Goal: Task Accomplishment & Management: Manage account settings

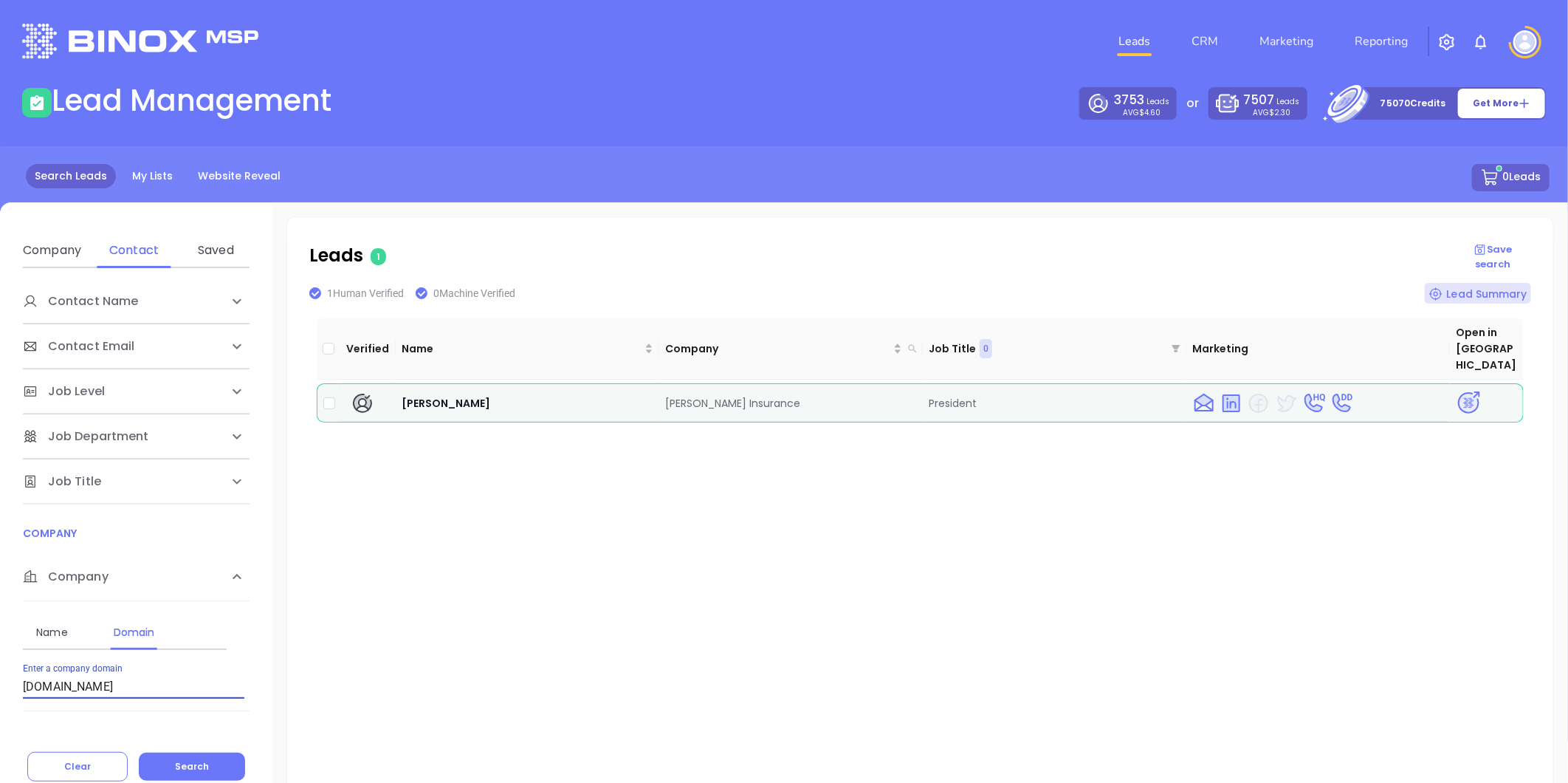
scroll to position [30, 0]
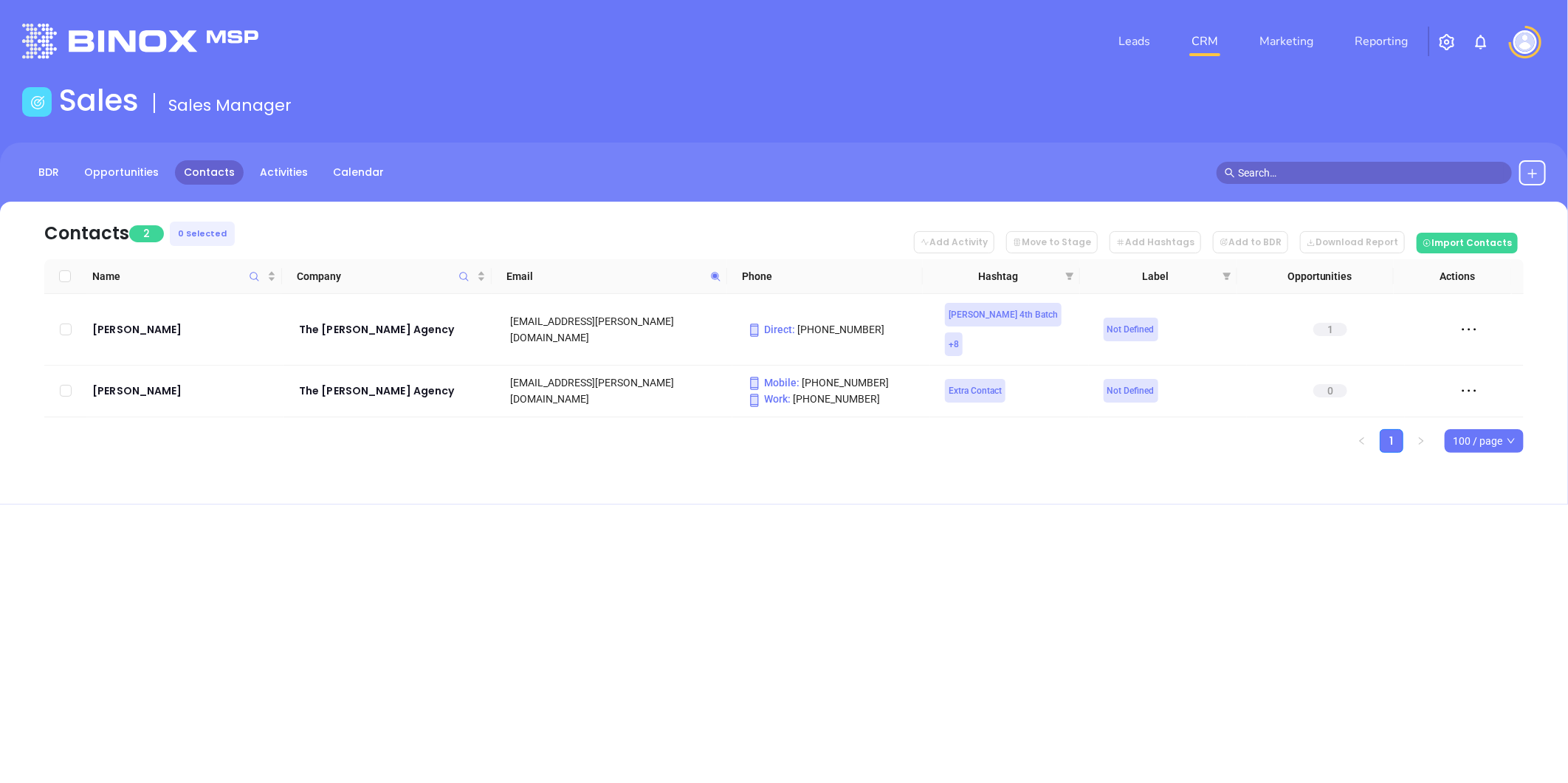
click at [711, 274] on icon at bounding box center [716, 277] width 11 height 11
paste input "earl@filesagency"
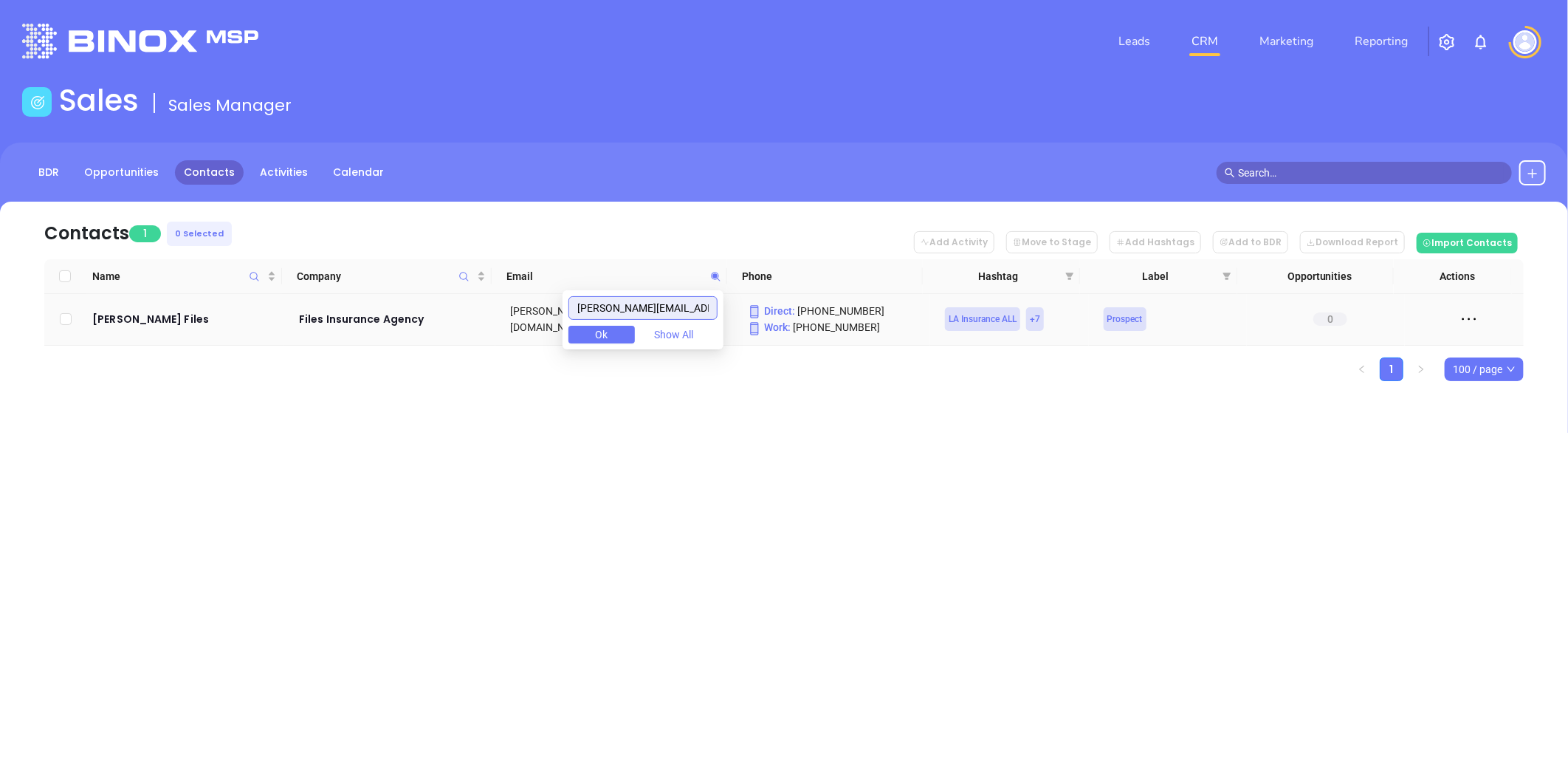
drag, startPoint x: 608, startPoint y: 309, endPoint x: 493, endPoint y: 314, distance: 115.1
click at [493, 314] on body "Leads CRM Marketing Reporting Financial Leads Leads Sales Sales Manager BDR Opp…" at bounding box center [784, 392] width 1568 height 783
type input "filesagency.com"
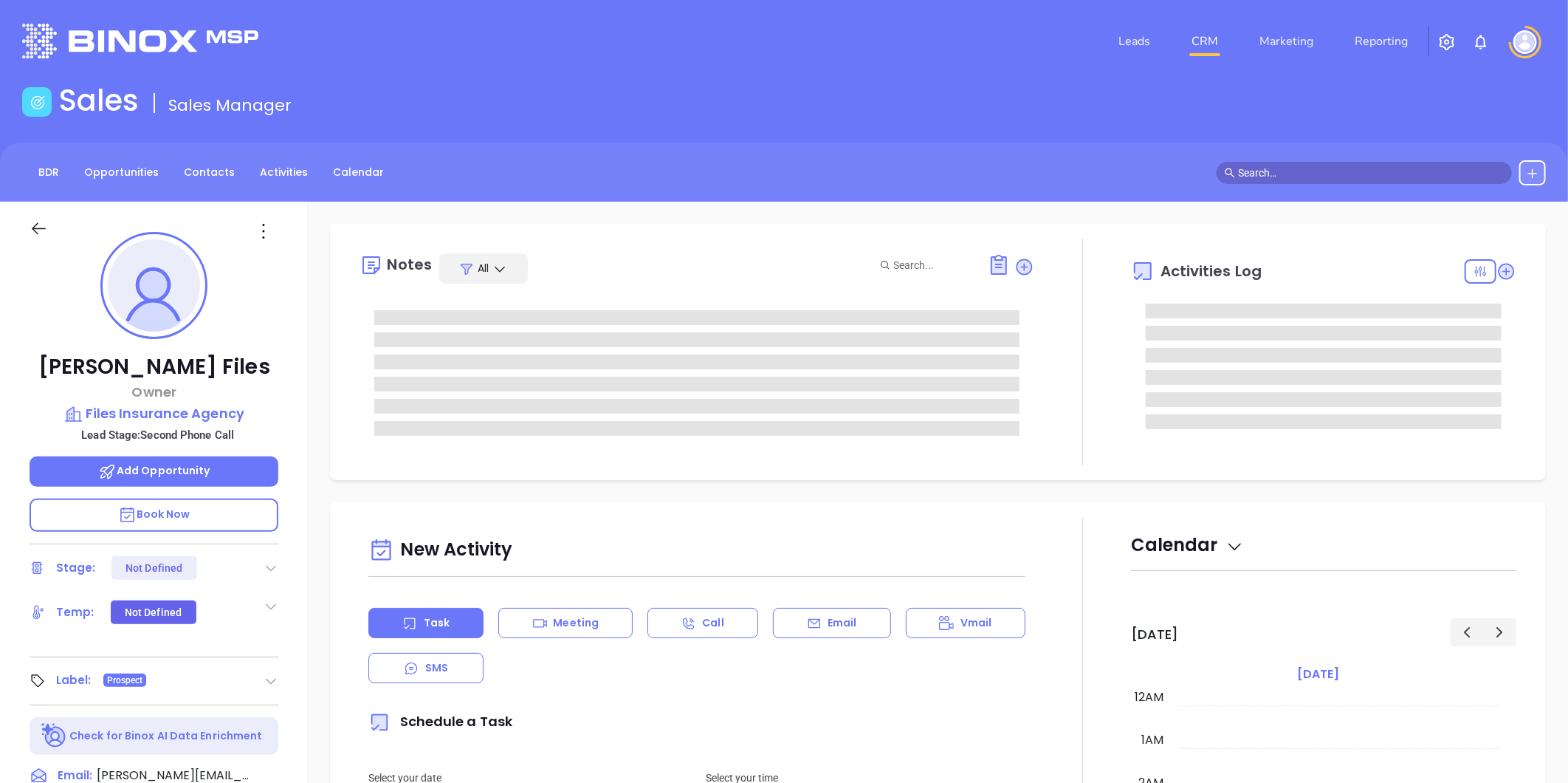
scroll to position [429, 0]
type input "Liz Cruz"
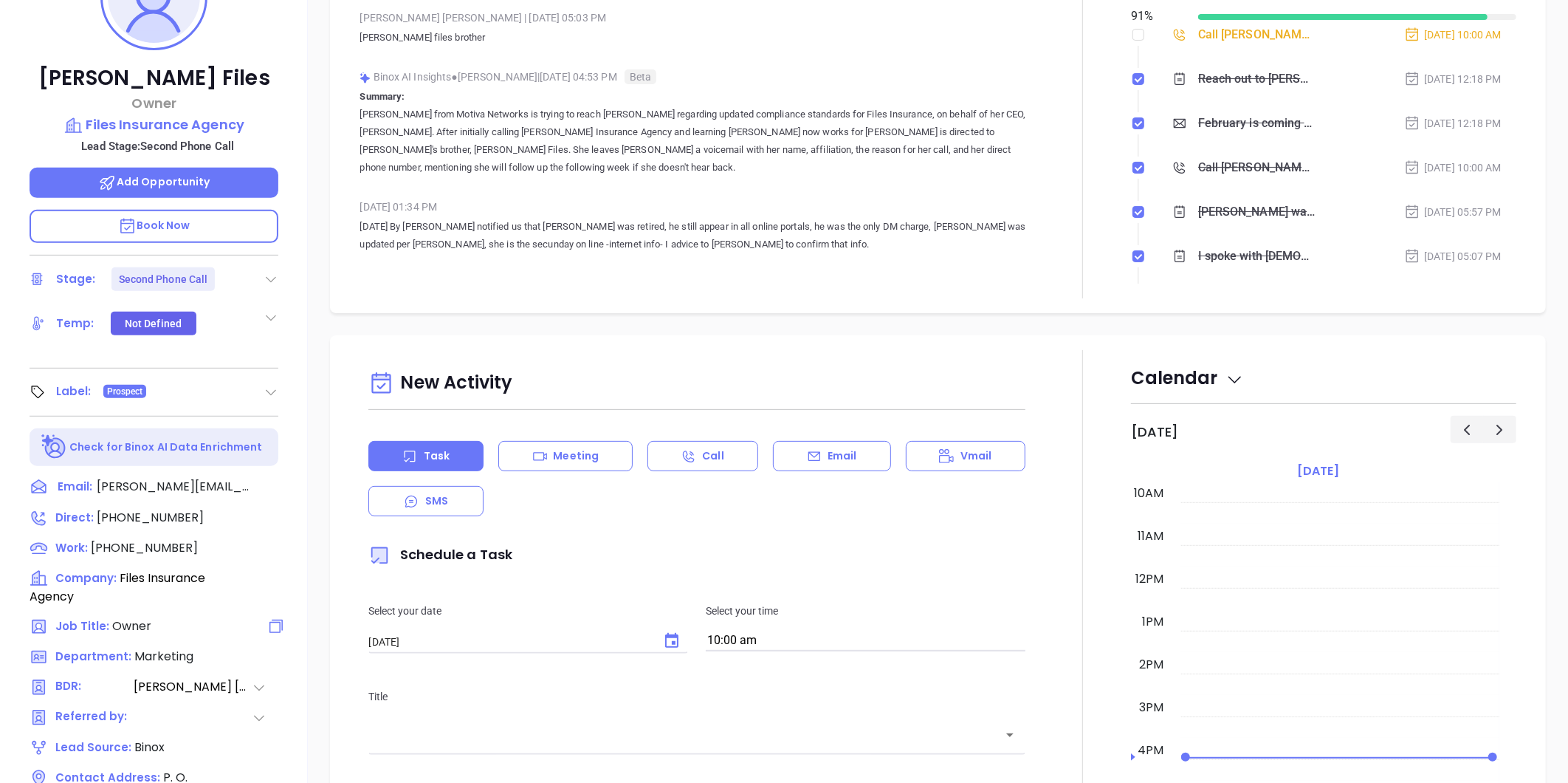
scroll to position [453, 0]
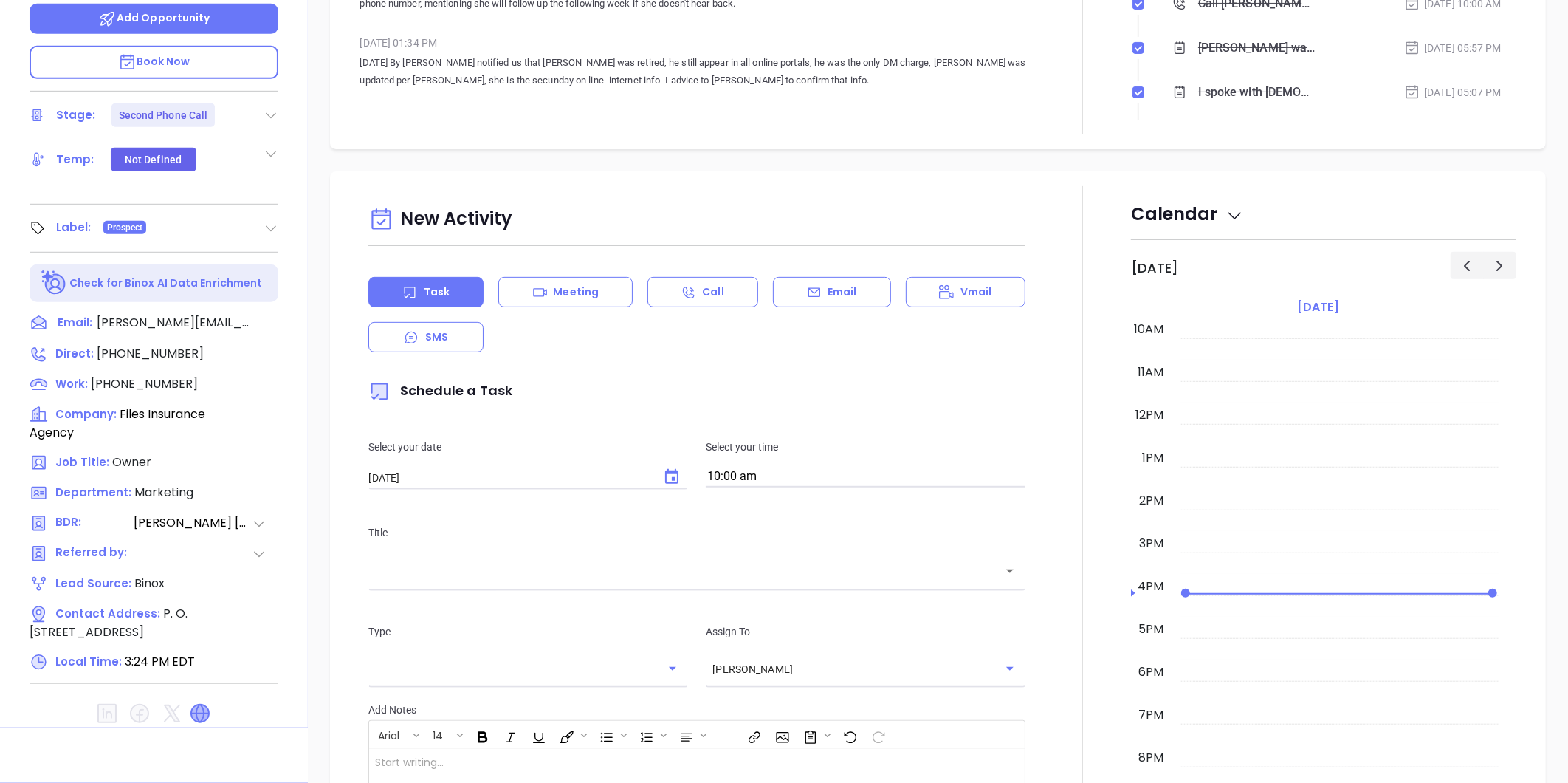
click at [200, 705] on icon at bounding box center [200, 713] width 18 height 18
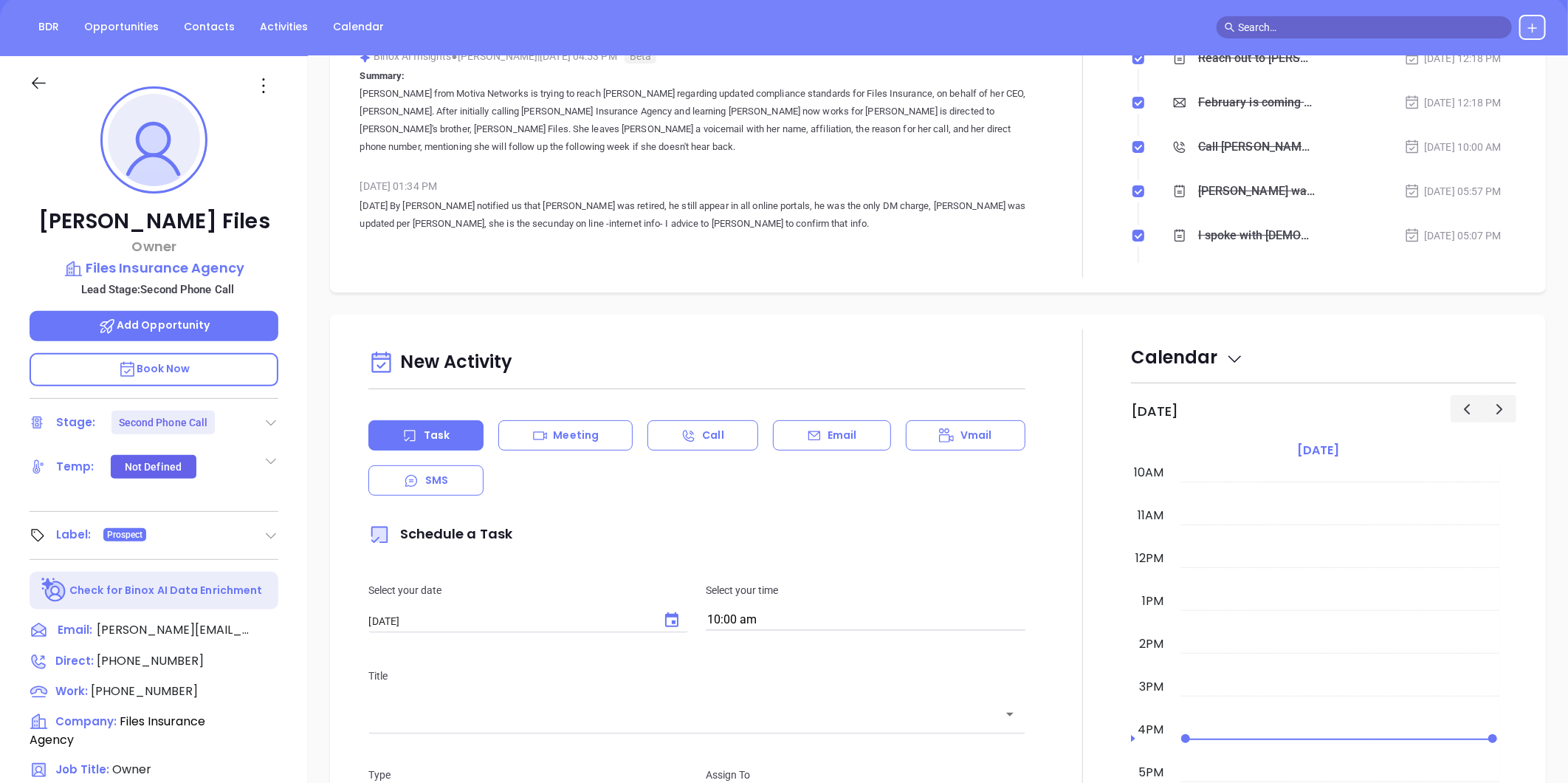
scroll to position [164, 0]
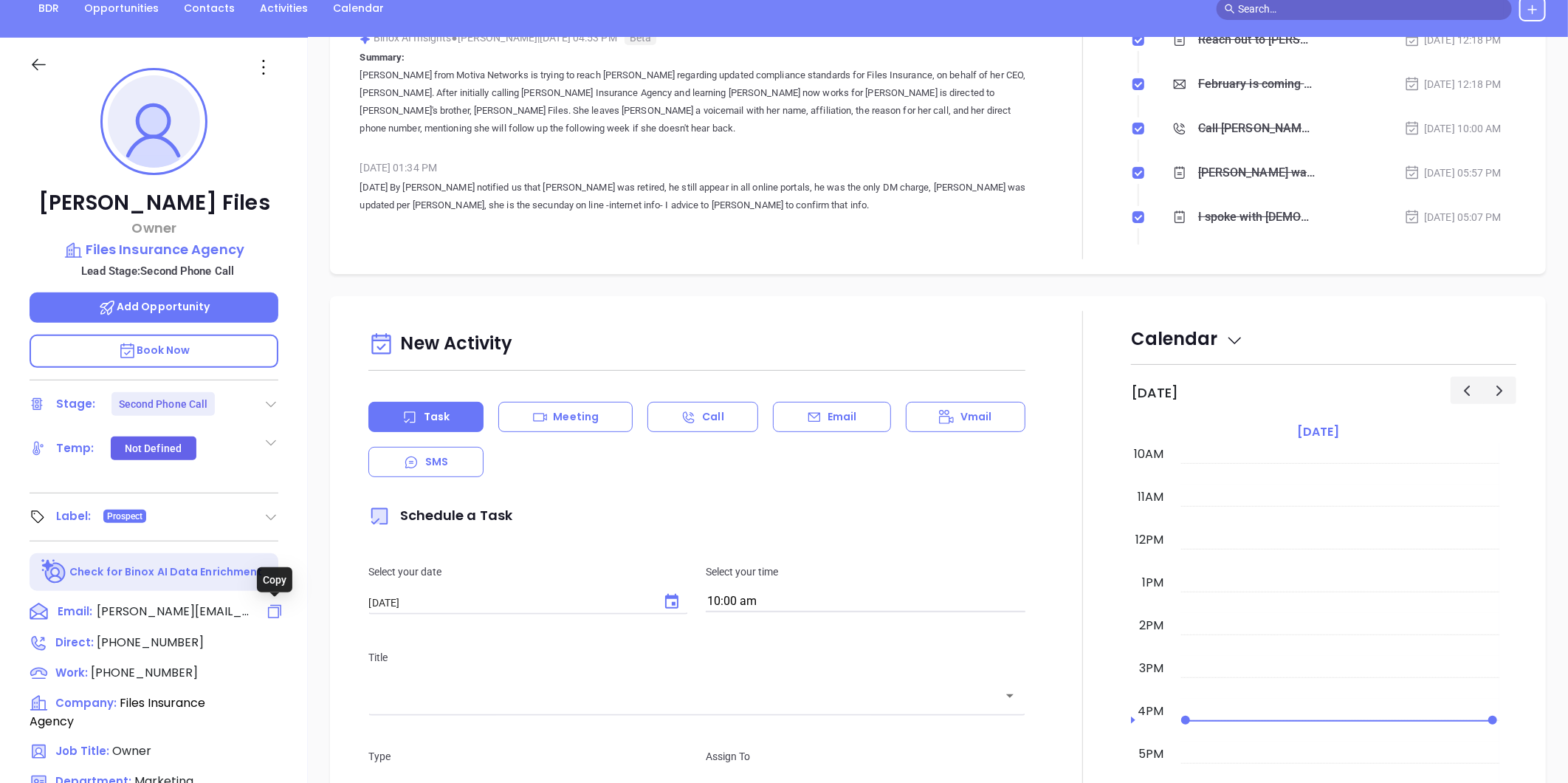
click at [279, 609] on icon at bounding box center [275, 612] width 18 height 18
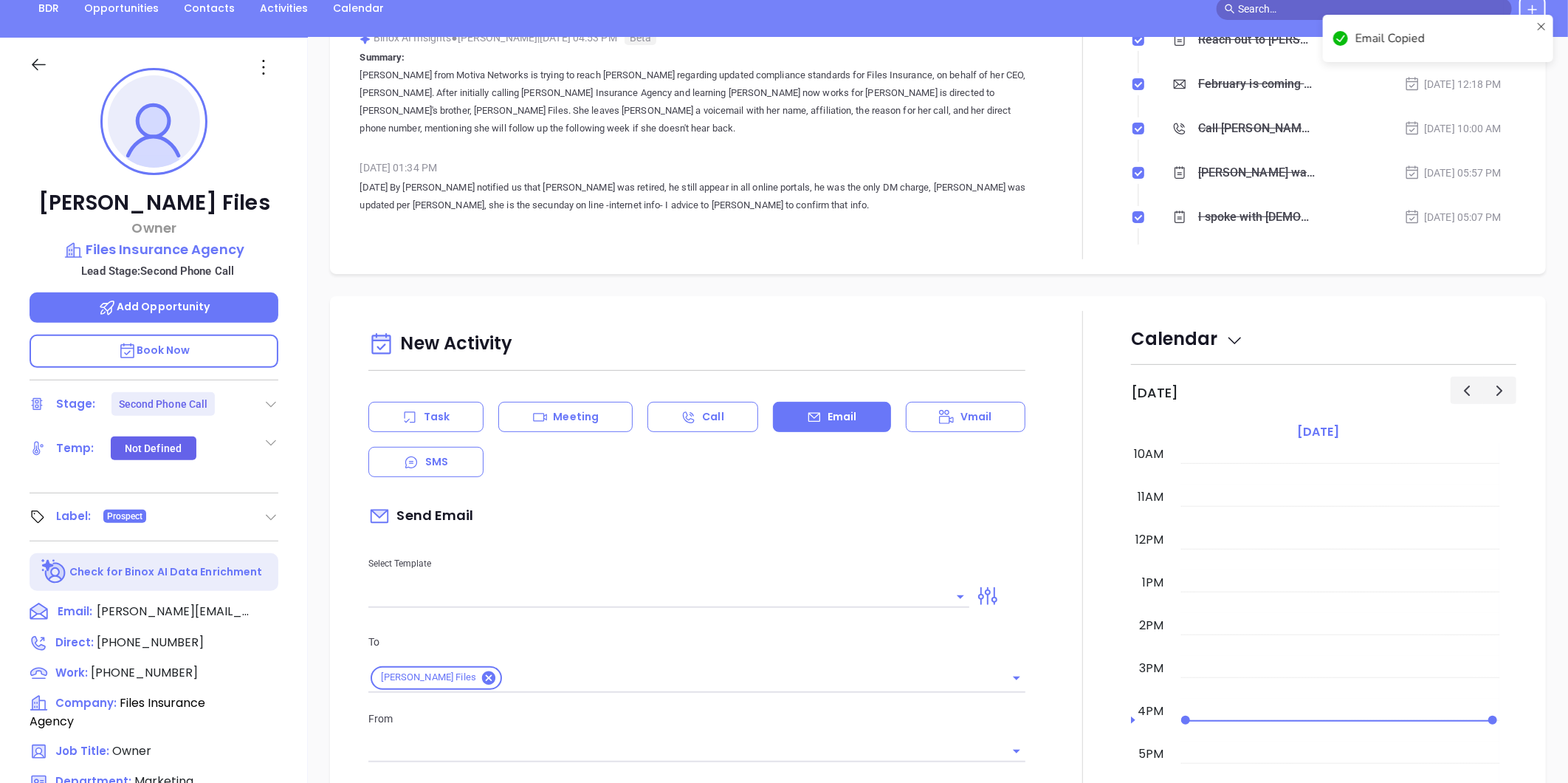
scroll to position [422, 0]
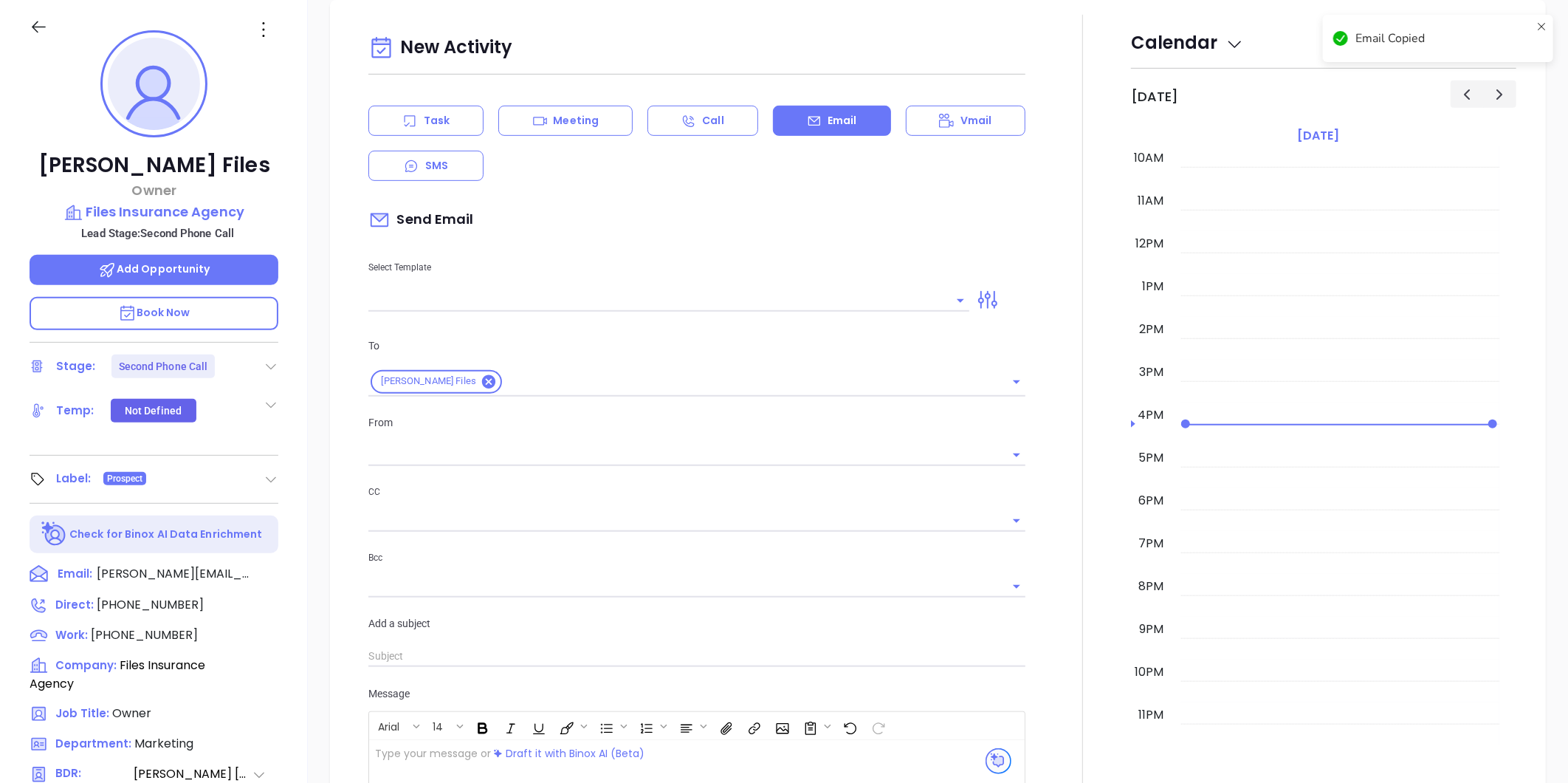
type input "Liz Cruz"
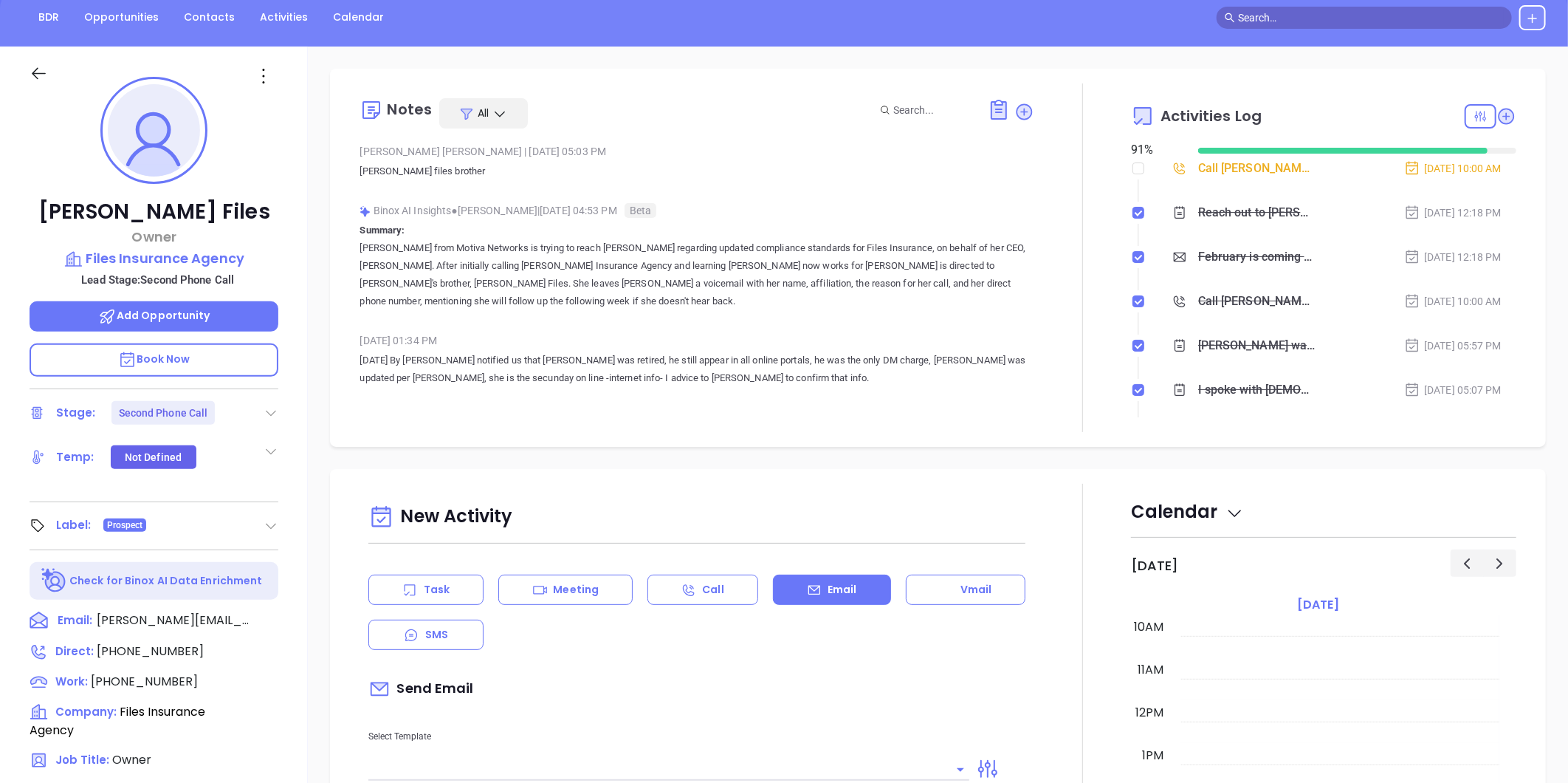
scroll to position [0, 0]
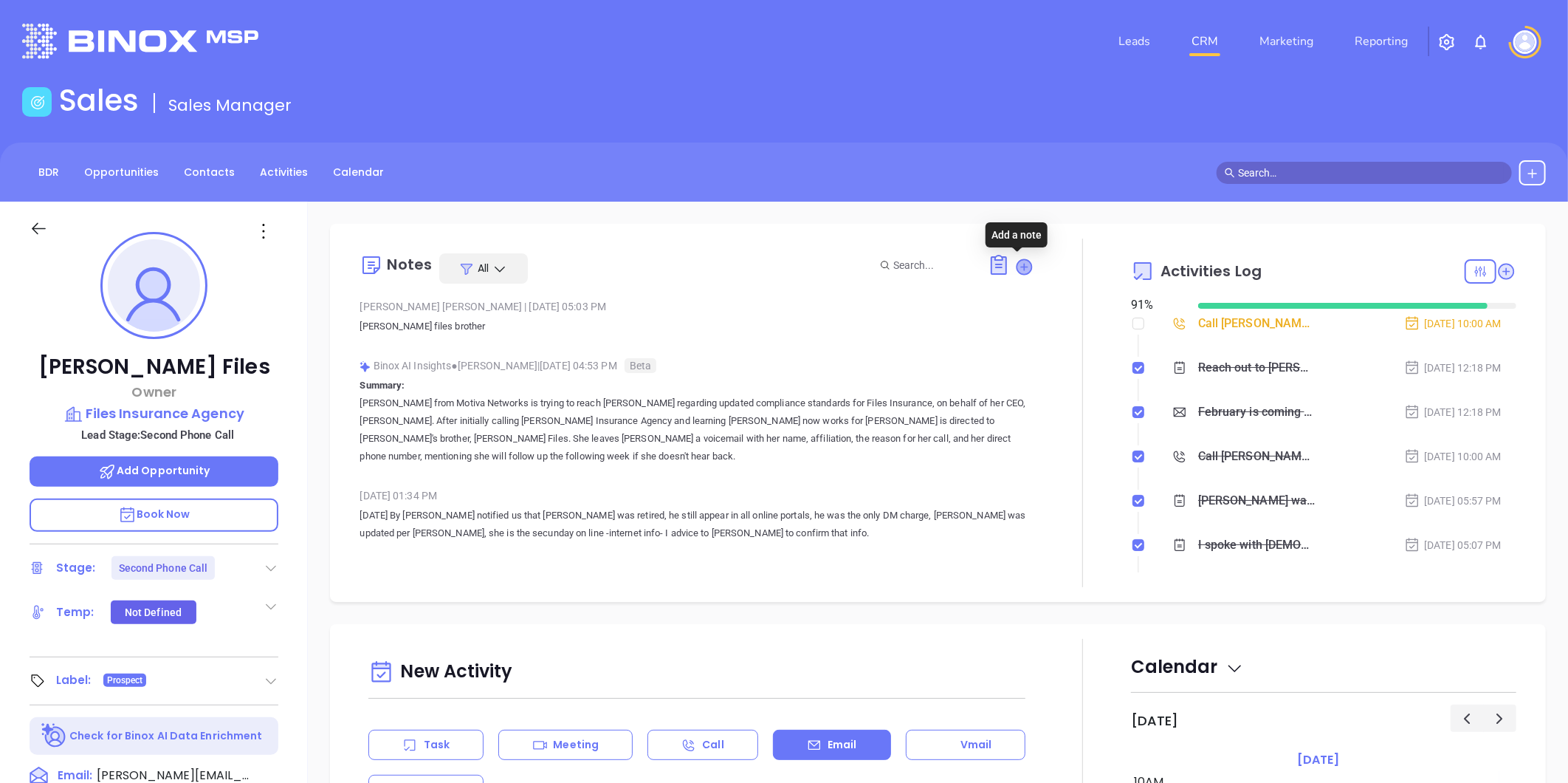
click at [1017, 267] on icon at bounding box center [1024, 266] width 14 height 14
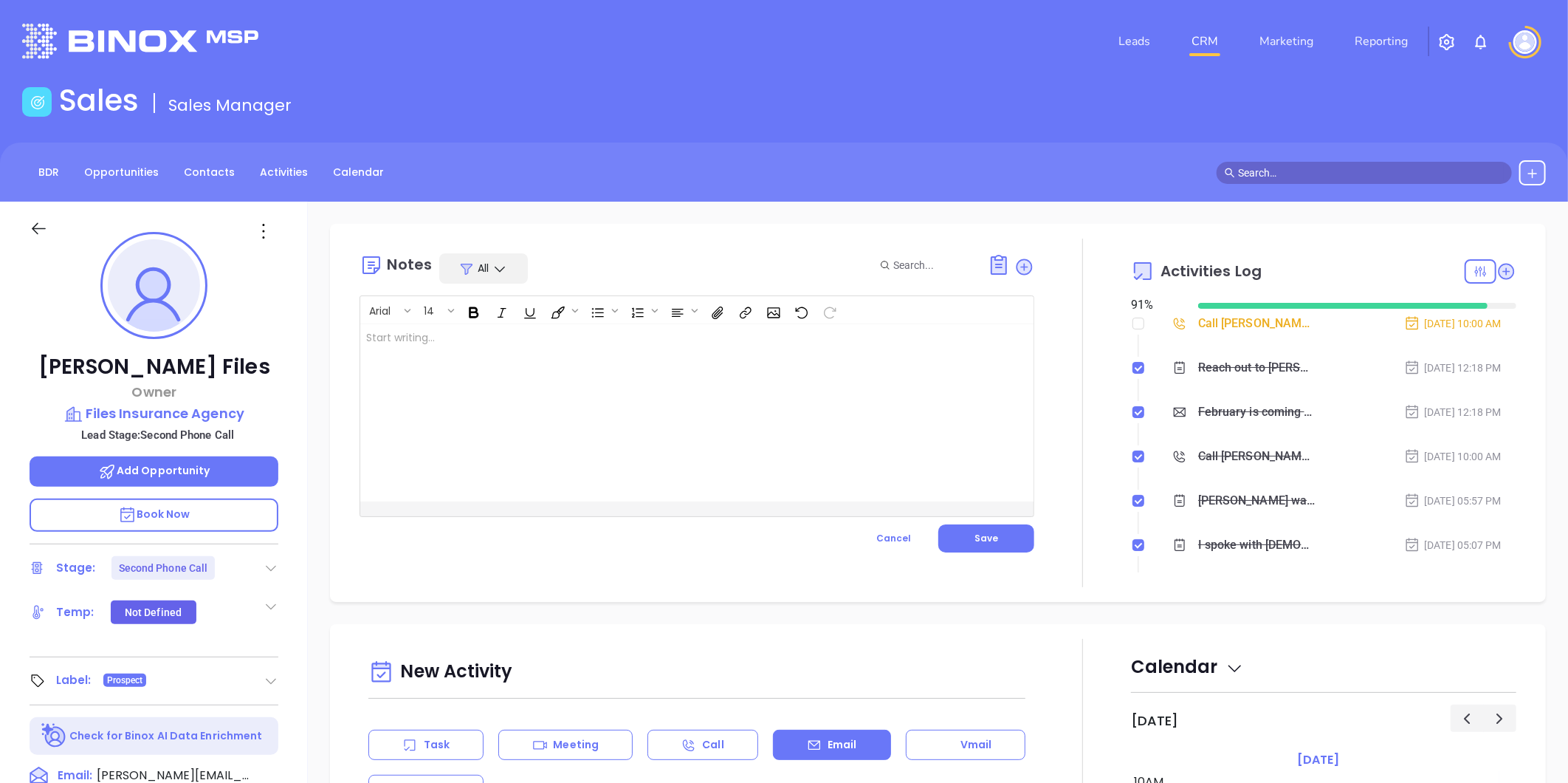
click at [619, 348] on div at bounding box center [674, 413] width 626 height 177
click at [984, 528] on button "Save" at bounding box center [986, 538] width 96 height 28
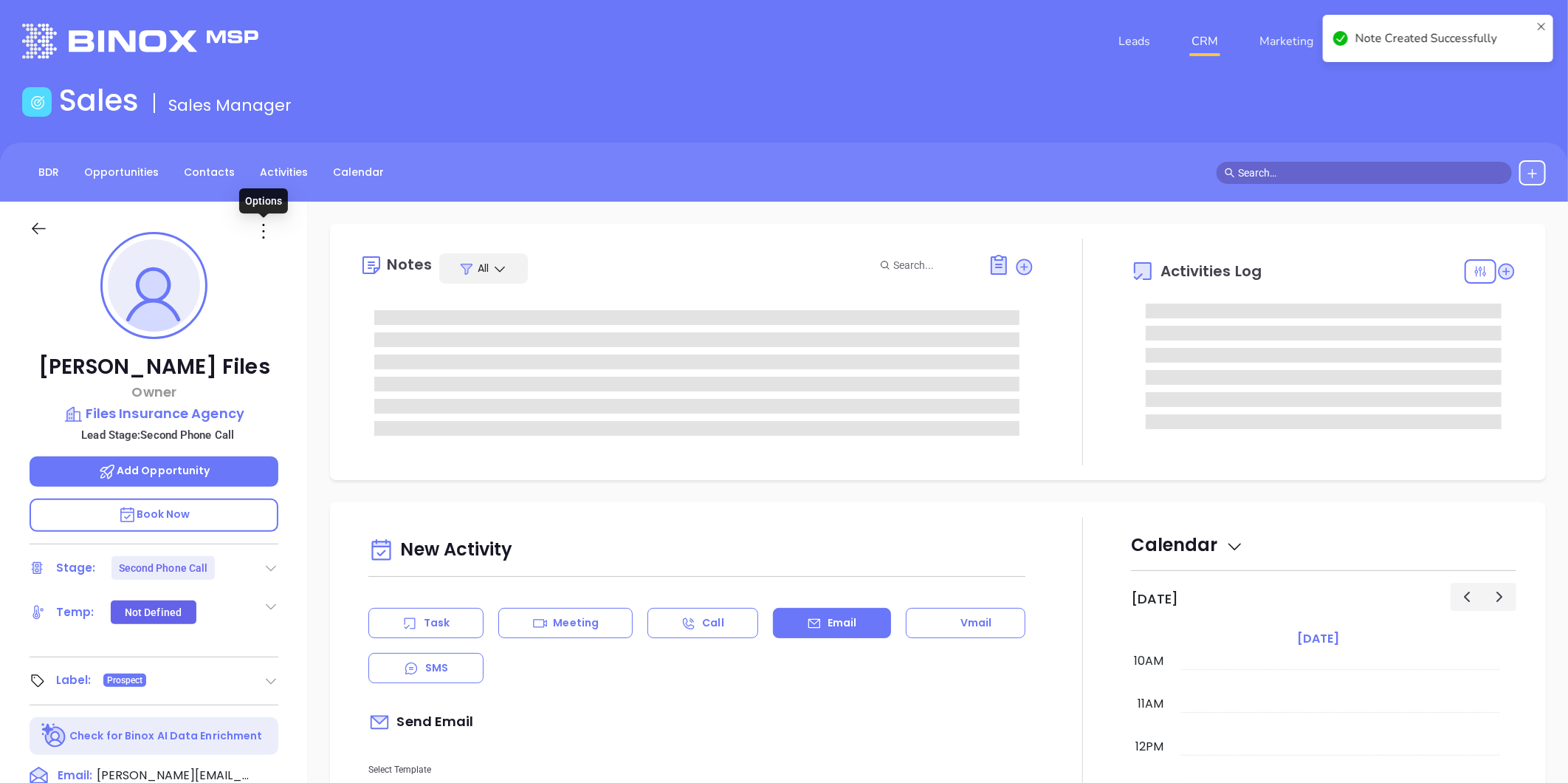
click at [261, 231] on icon at bounding box center [263, 231] width 24 height 24
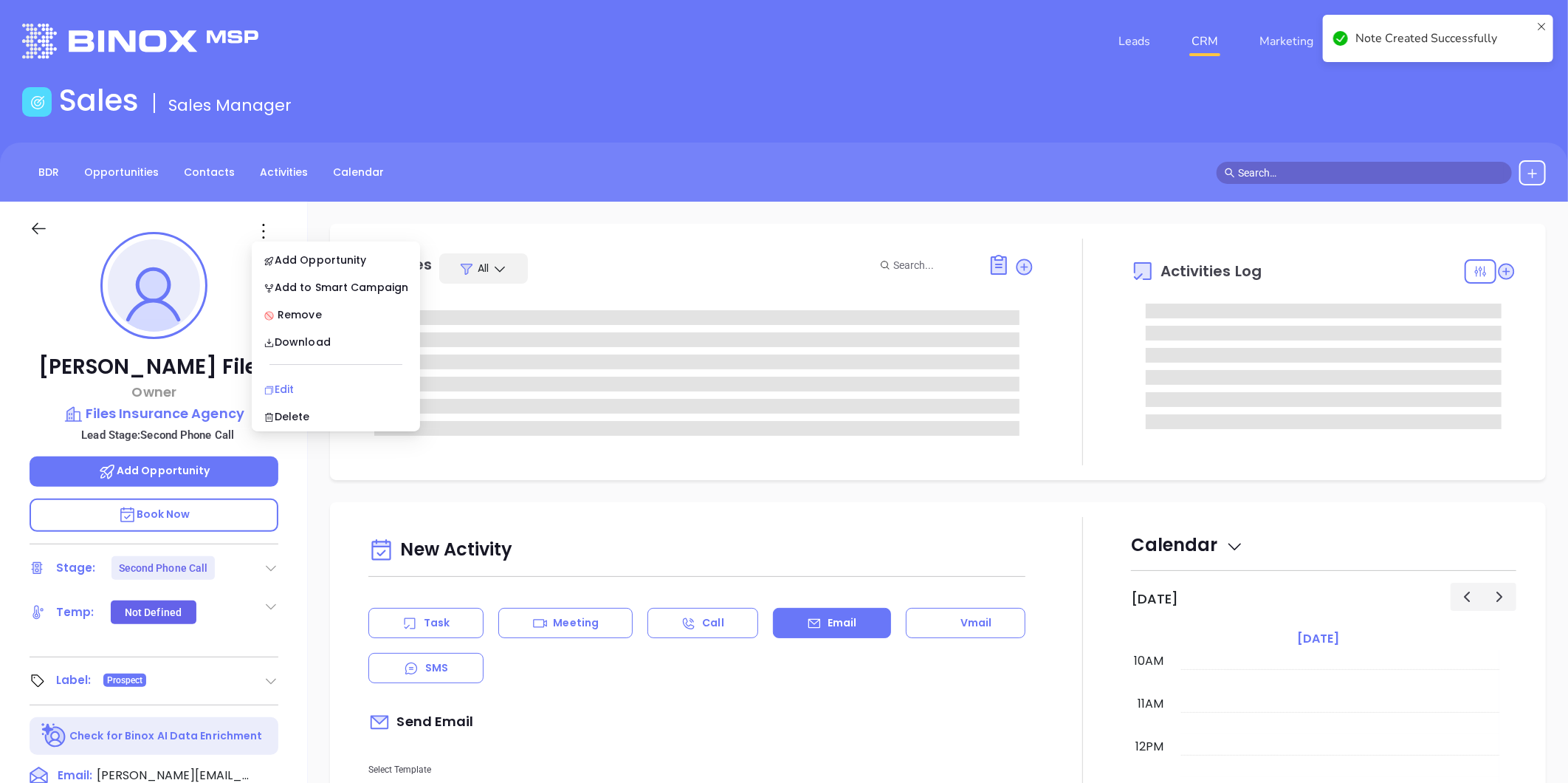
click at [291, 387] on div "Edit" at bounding box center [336, 389] width 144 height 16
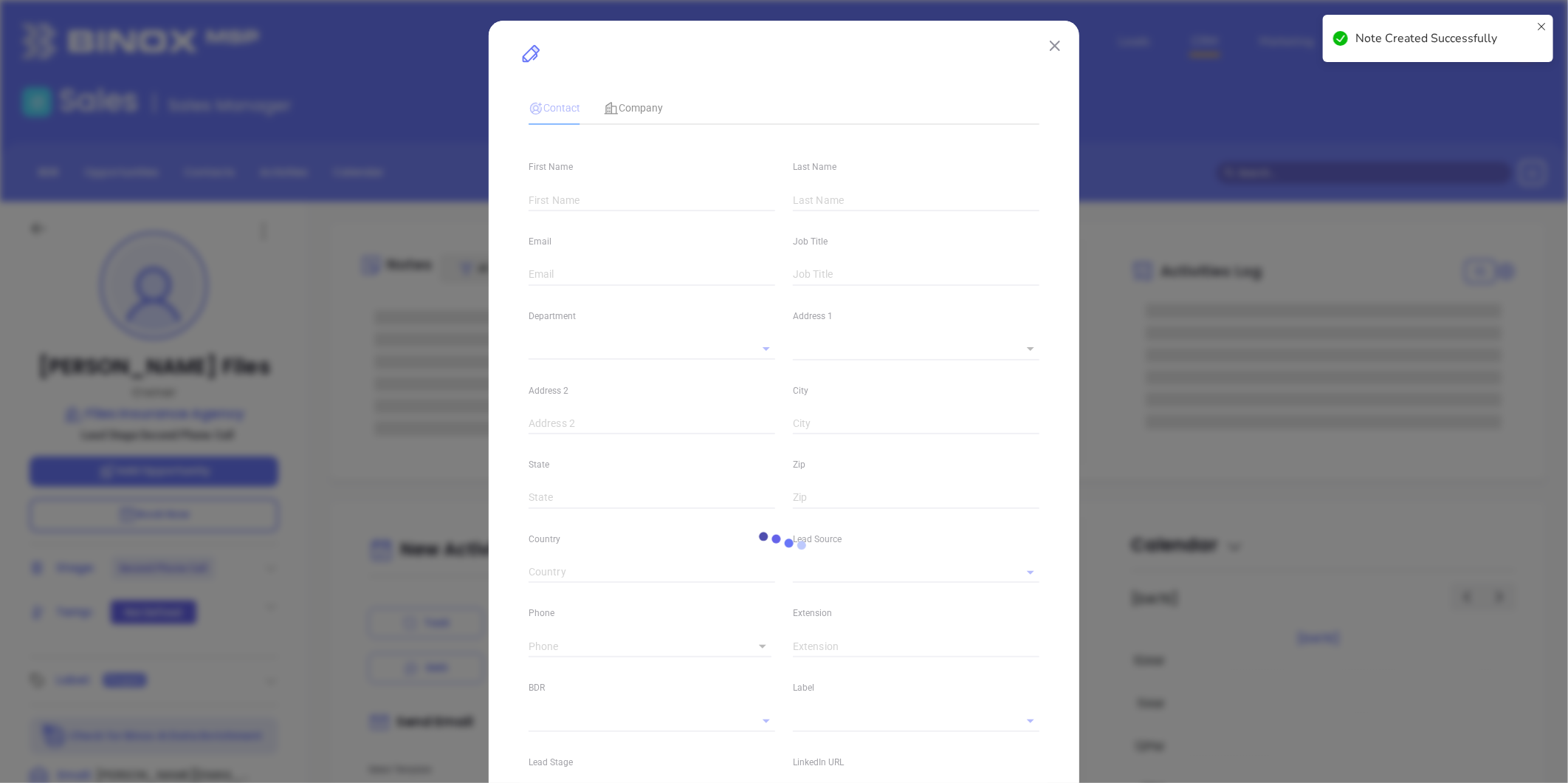
type input "Earl"
type input "Files"
type input "earl@filesagency.com"
type input "Owner"
type input "1"
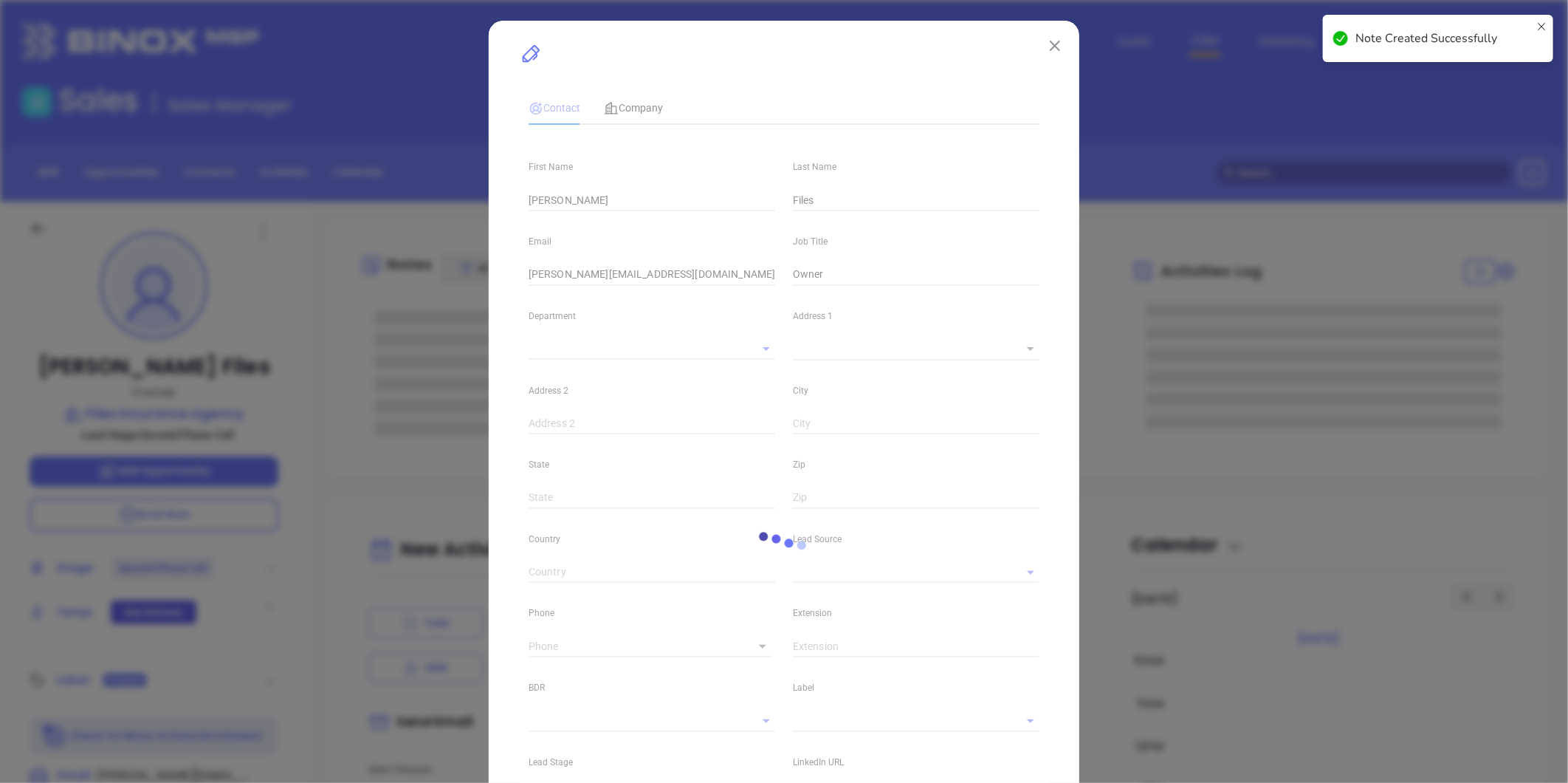
type input "Marketing"
type input "Binox"
type input "Anabell Dominguez"
type input "Second Phone Call"
type input "(318) 281-2881"
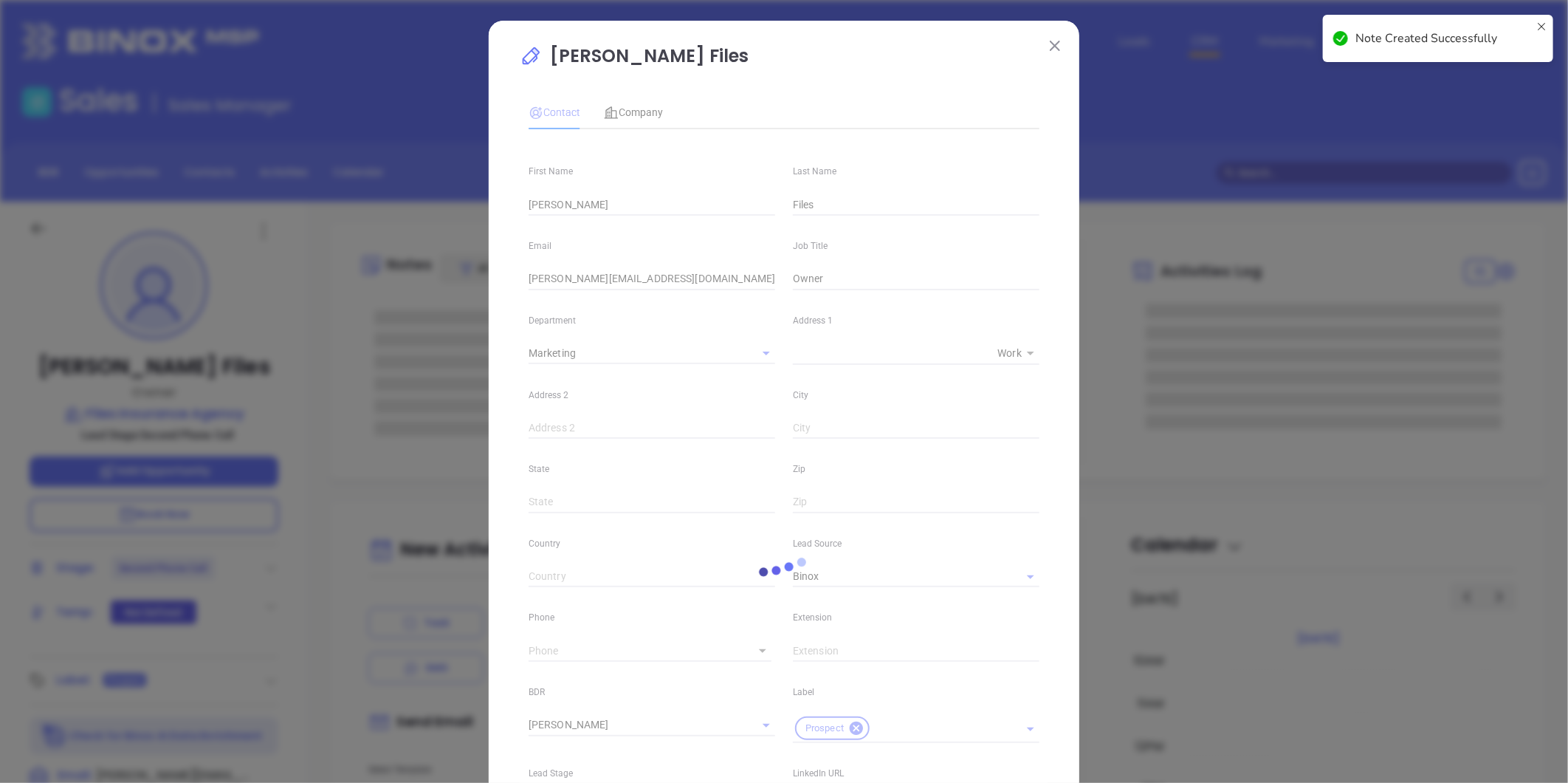
type input "1"
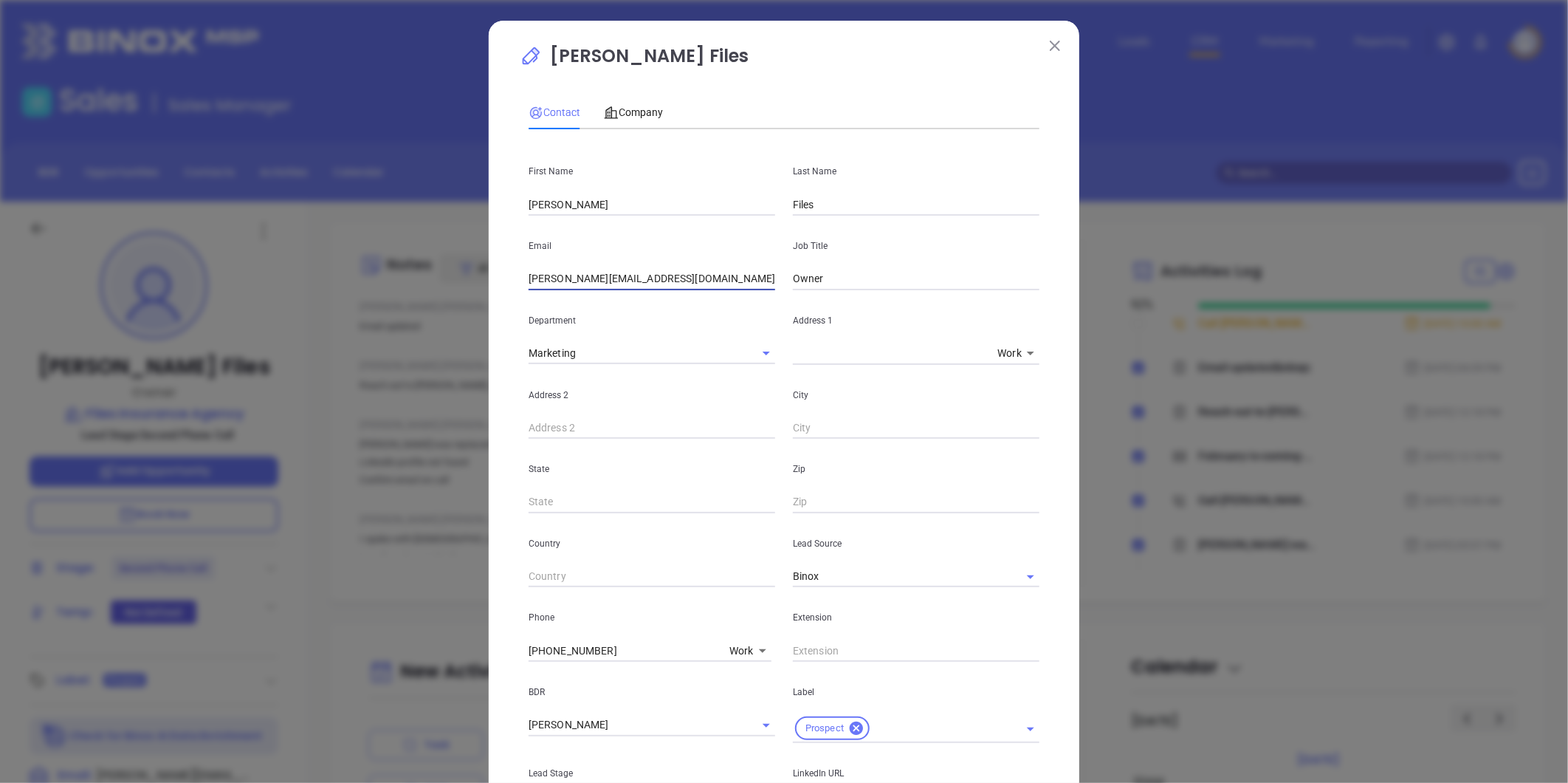
drag, startPoint x: 556, startPoint y: 283, endPoint x: 403, endPoint y: 296, distance: 153.6
click at [364, 299] on div "Earl Files Contact Company First Name Earl Last Name Files Email earl@filesagen…" at bounding box center [784, 392] width 1568 height 783
paste input "files@allstate"
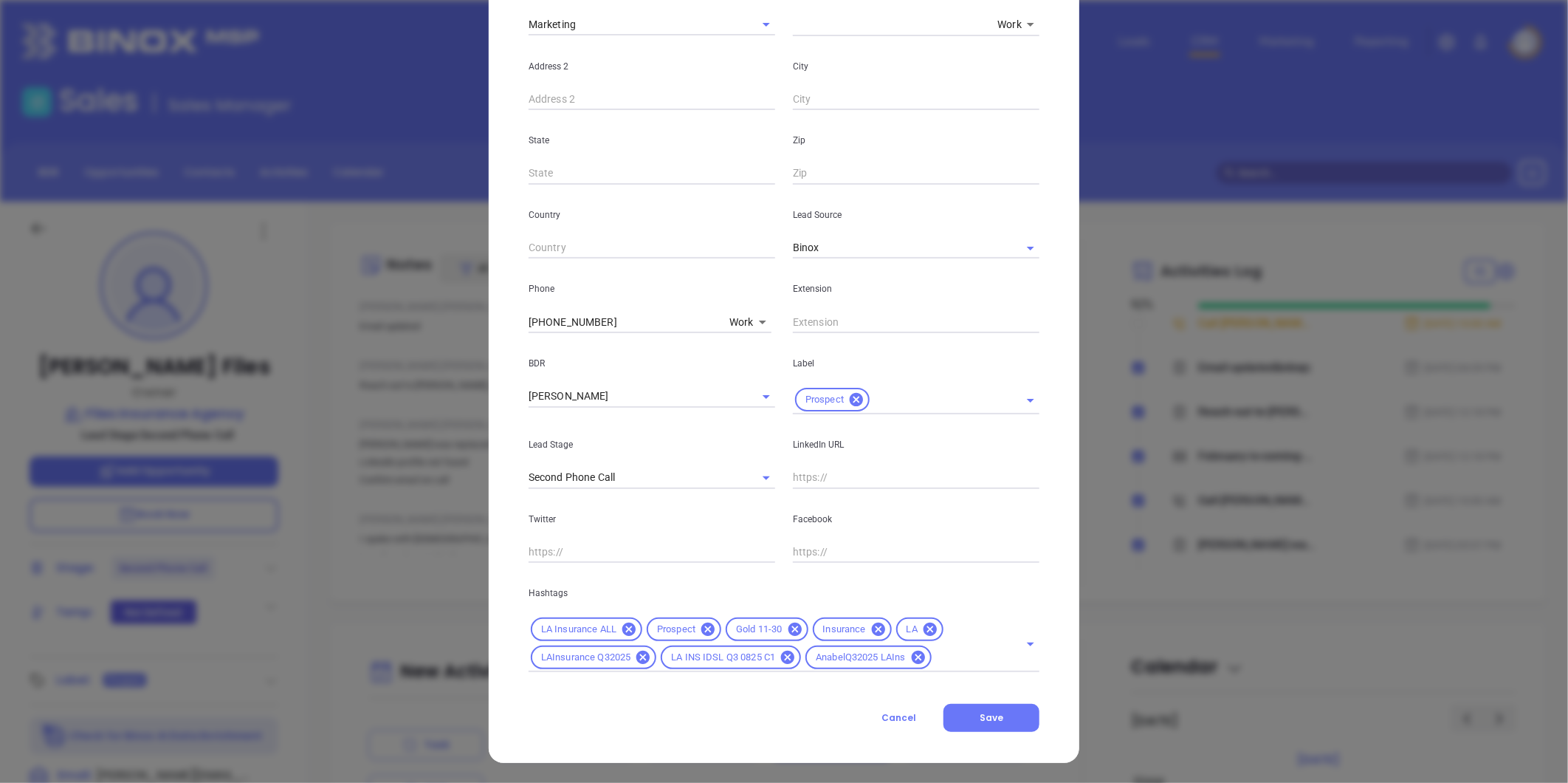
scroll to position [329, 0]
type input "efiles@allstate.com"
click at [991, 714] on span "Save" at bounding box center [991, 716] width 24 height 12
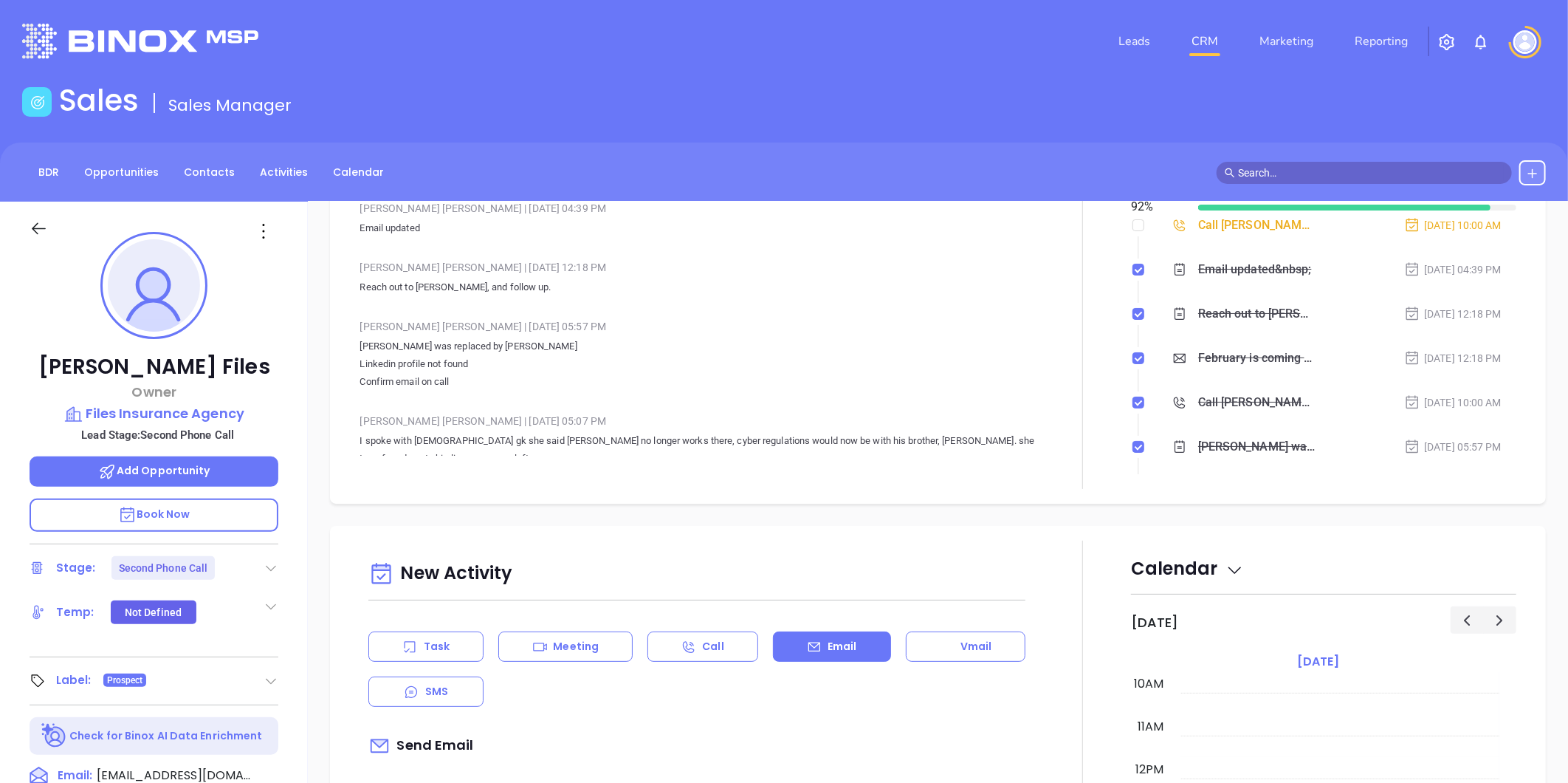
scroll to position [0, 0]
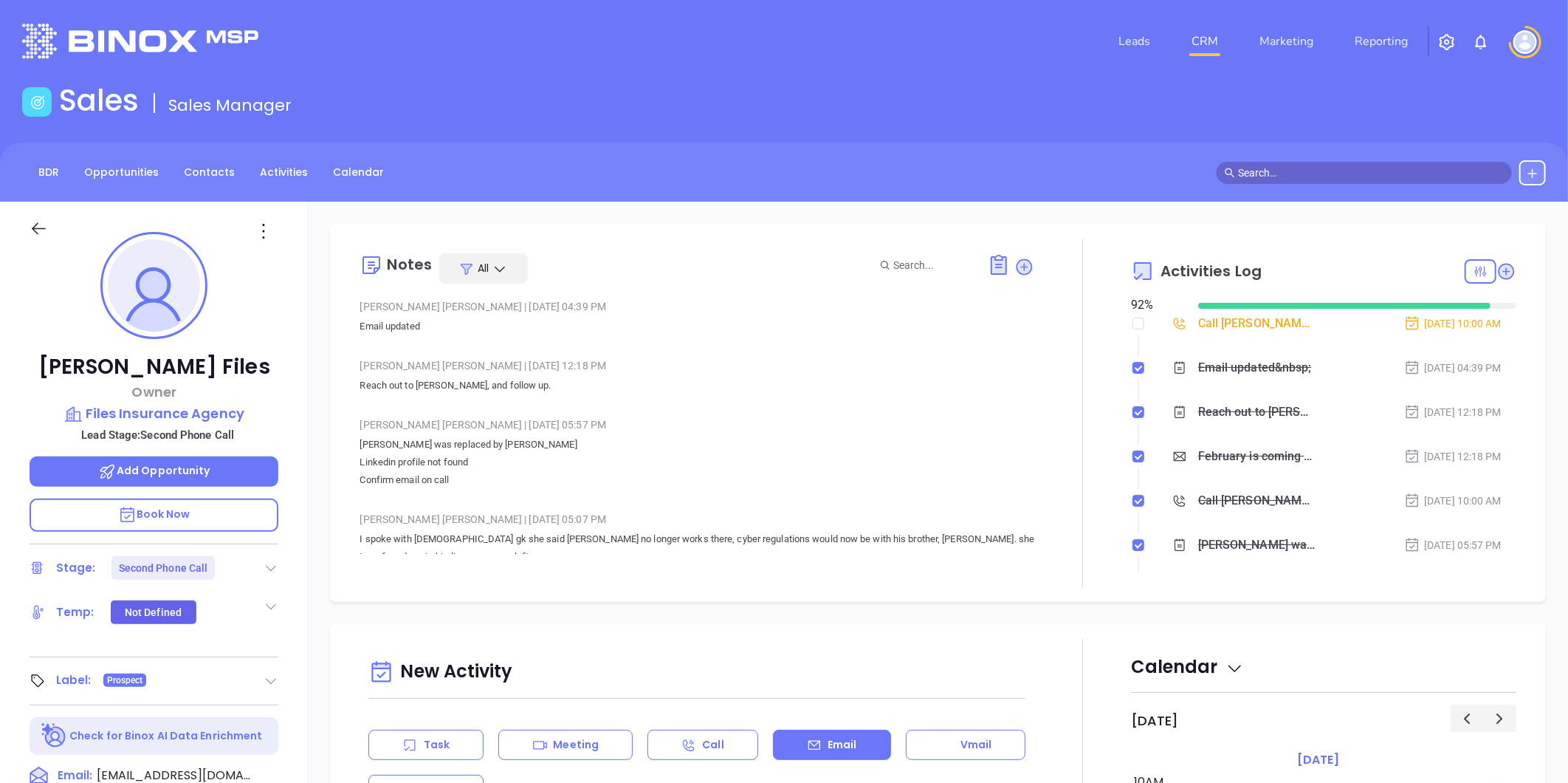
click at [1050, 82] on div "Sales Sales Manager" at bounding box center [784, 102] width 1541 height 41
click at [196, 174] on link "Contacts" at bounding box center [210, 171] width 69 height 24
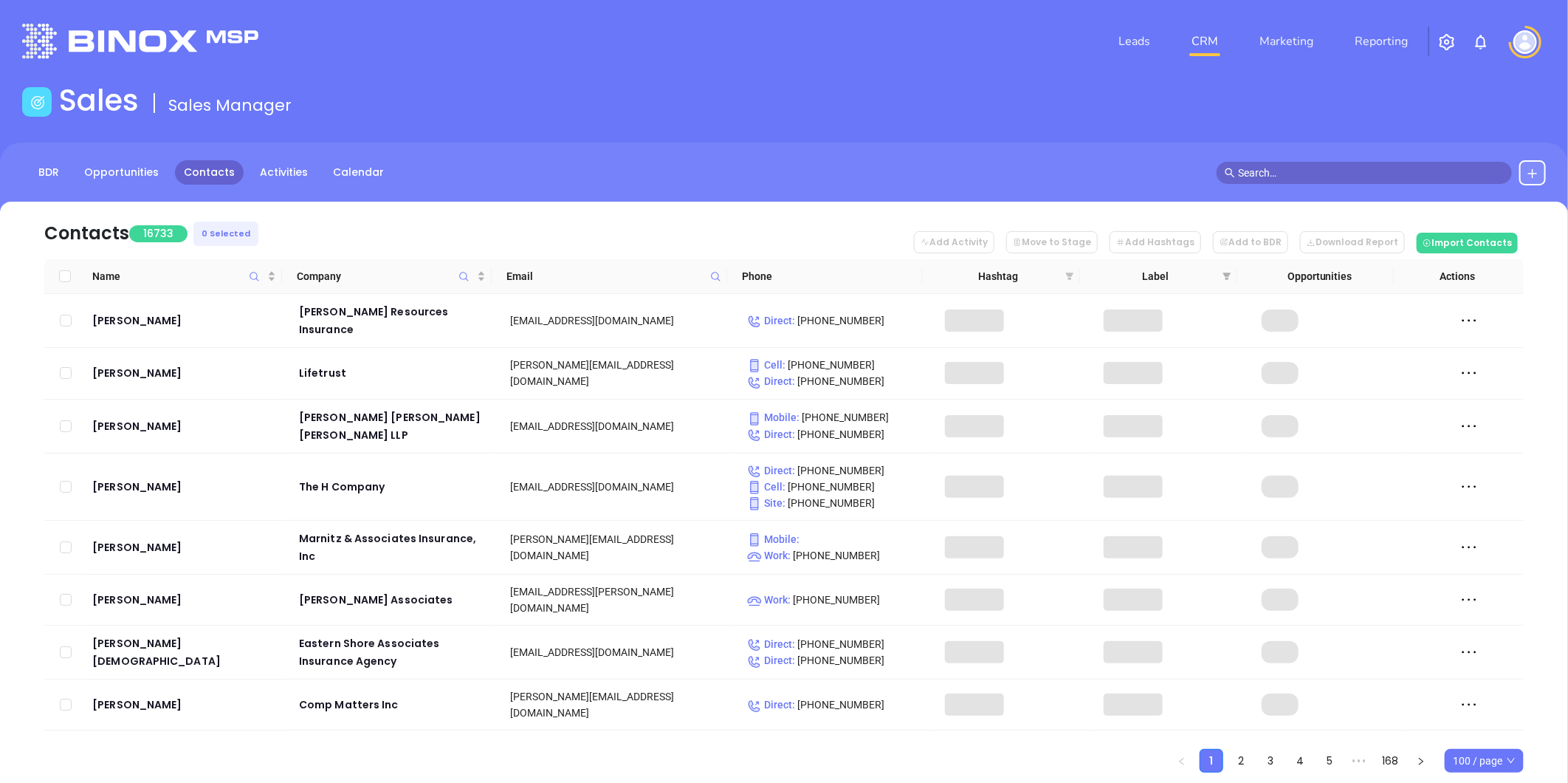
click at [1067, 274] on icon "filter" at bounding box center [1070, 277] width 8 height 8
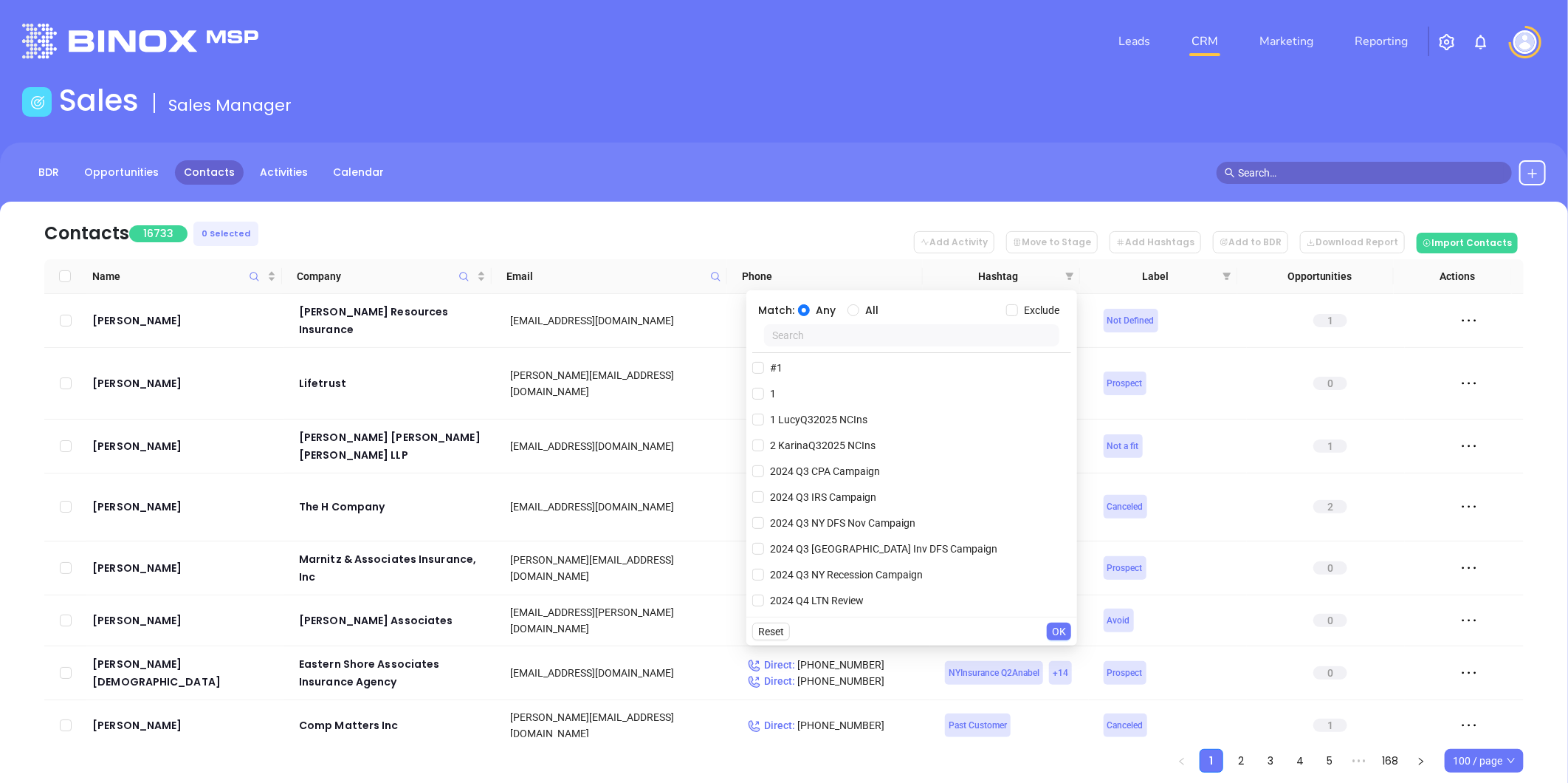
drag, startPoint x: 852, startPoint y: 332, endPoint x: 843, endPoint y: 330, distance: 9.2
click at [843, 330] on input "text" at bounding box center [912, 335] width 296 height 22
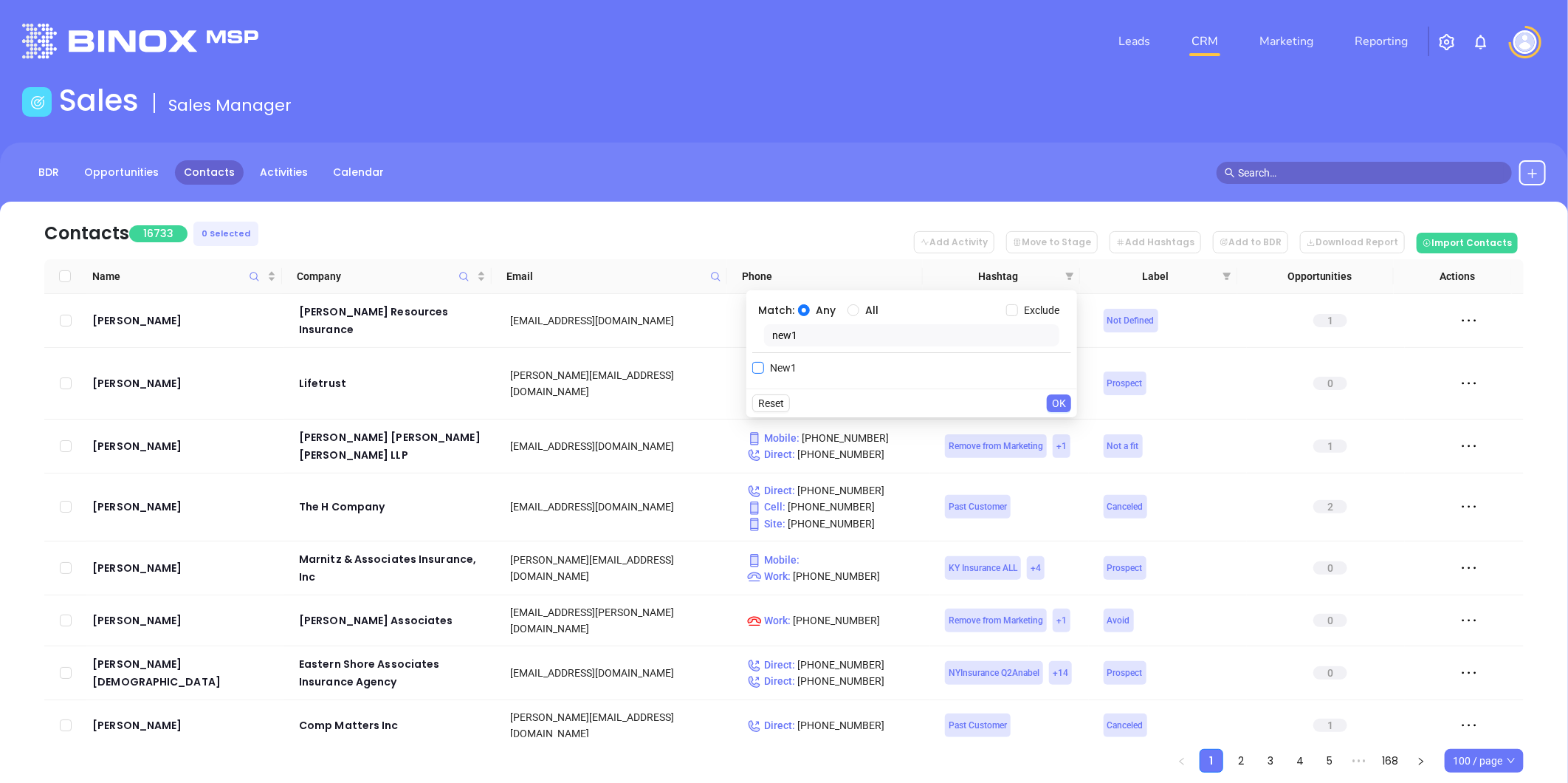
type input "new1"
click at [778, 368] on span "New1" at bounding box center [784, 368] width 38 height 16
click at [764, 368] on input "New1" at bounding box center [758, 368] width 11 height 11
checkbox input "true"
click at [1069, 433] on button "OK" at bounding box center [1058, 433] width 24 height 18
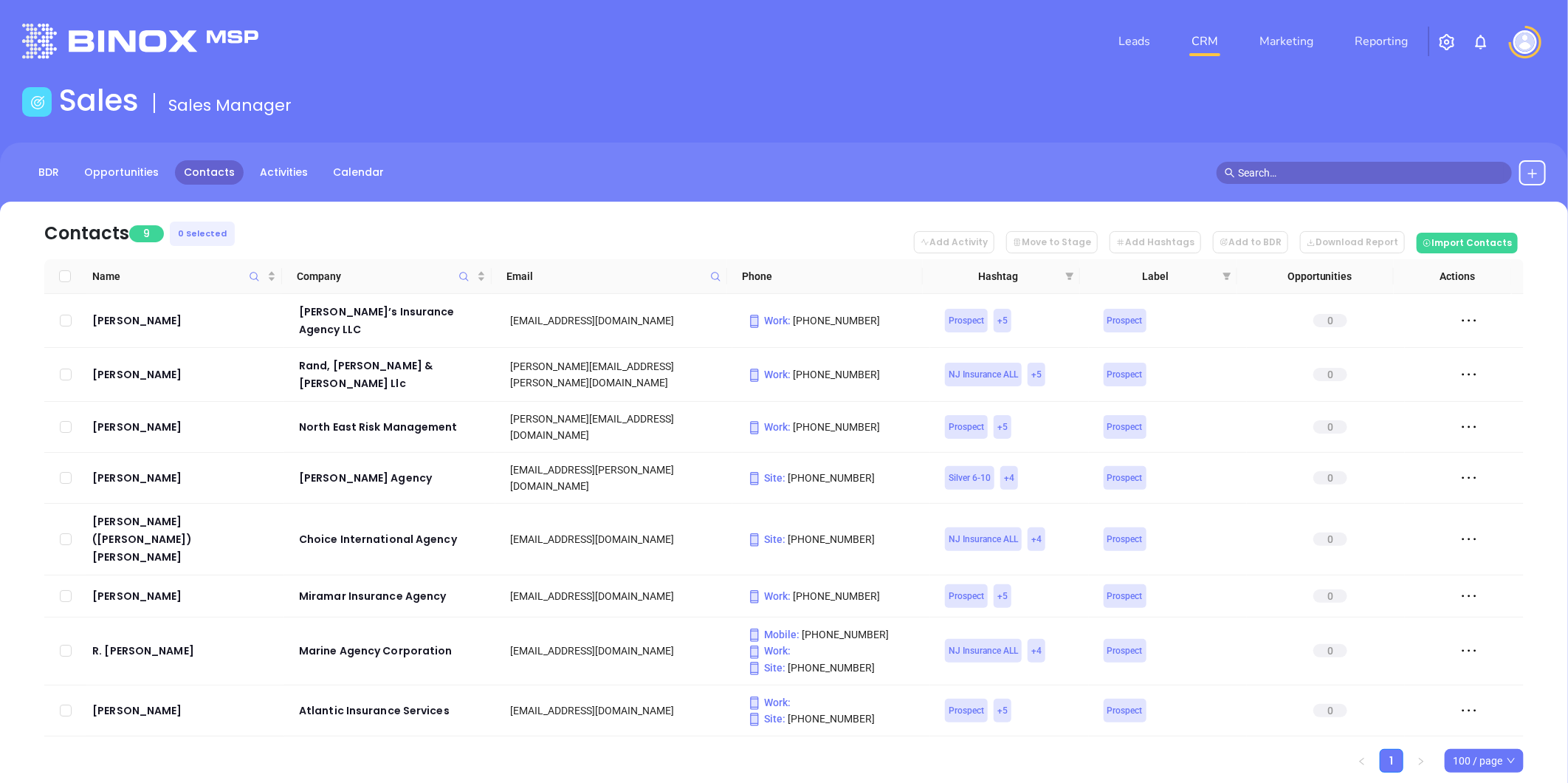
click at [959, 47] on div "Leads CRM Marketing Reporting" at bounding box center [1041, 41] width 1027 height 54
